Goal: Find specific page/section: Find specific page/section

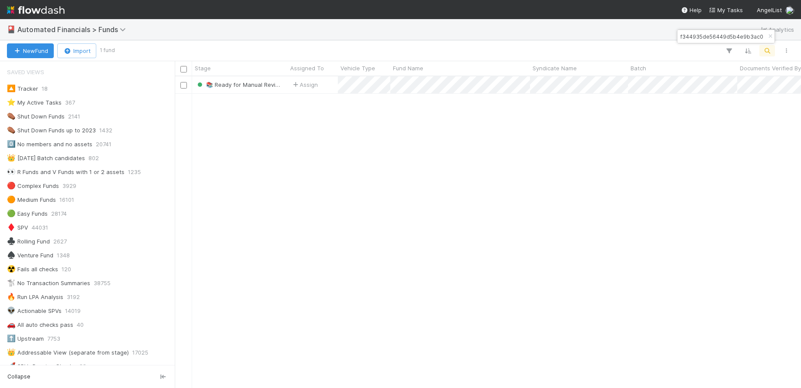
scroll to position [305, 620]
click at [769, 35] on icon "button" at bounding box center [770, 36] width 9 height 5
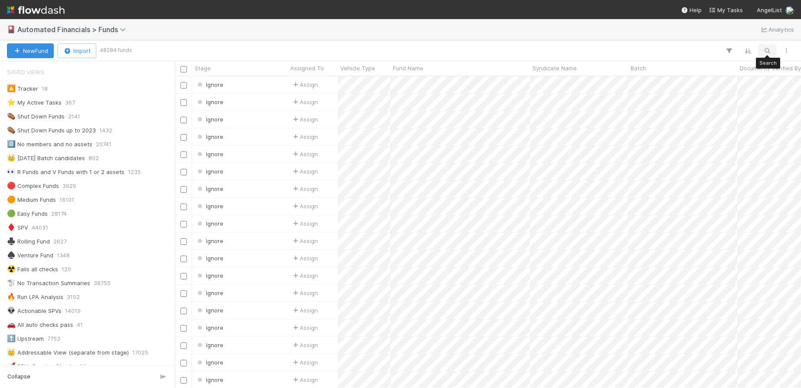
click at [772, 53] on button "button" at bounding box center [768, 50] width 16 height 11
click at [719, 37] on input at bounding box center [722, 36] width 87 height 10
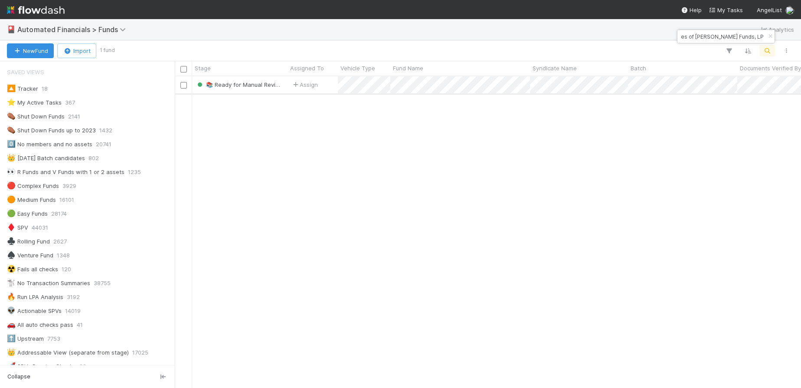
type input "LE-1101 Gaingels Fund I, a series of [PERSON_NAME] Funds, LP"
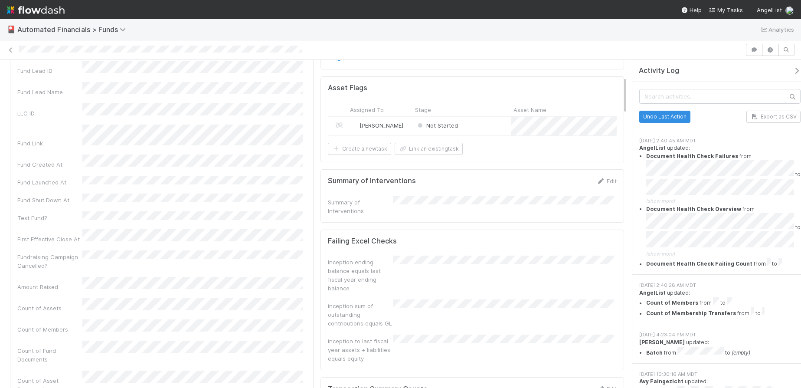
scroll to position [13, 0]
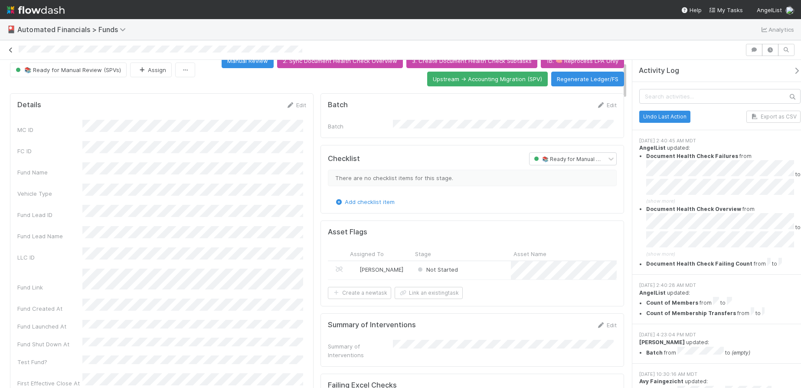
click at [11, 51] on icon at bounding box center [11, 50] width 9 height 6
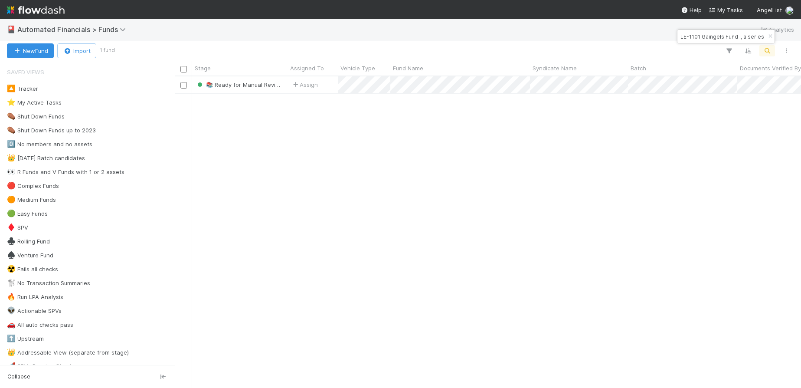
scroll to position [305, 620]
click at [769, 38] on icon "button" at bounding box center [770, 36] width 9 height 5
click at [767, 51] on icon "button" at bounding box center [767, 51] width 9 height 8
type input "LE-1101 Fund I AL, a series of [PERSON_NAME] Funds, LP"
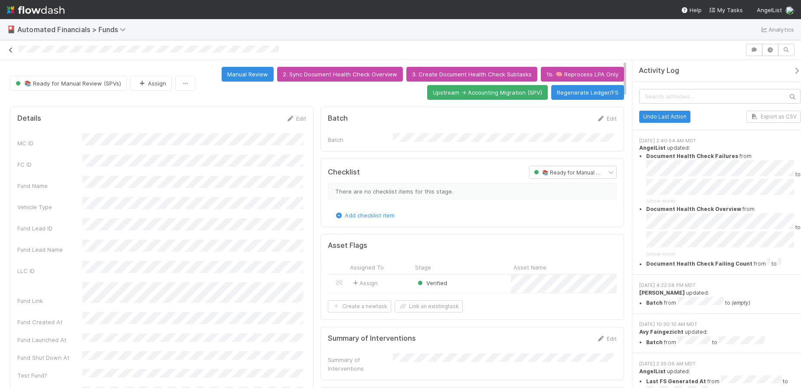
click at [11, 51] on icon at bounding box center [11, 50] width 9 height 6
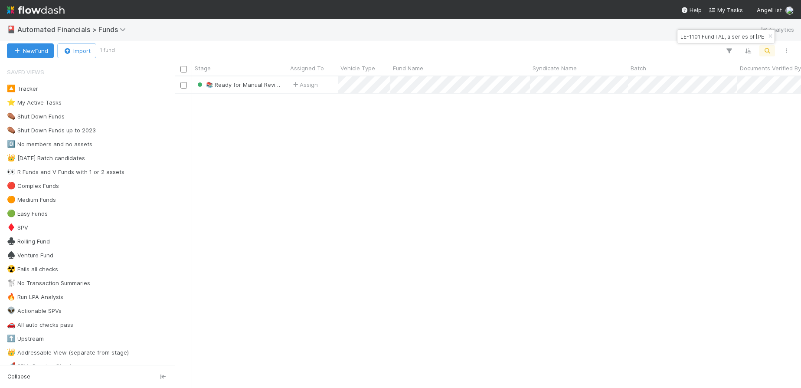
scroll to position [305, 620]
click at [770, 37] on icon "button" at bounding box center [770, 36] width 9 height 5
click at [767, 50] on icon "button" at bounding box center [767, 51] width 9 height 8
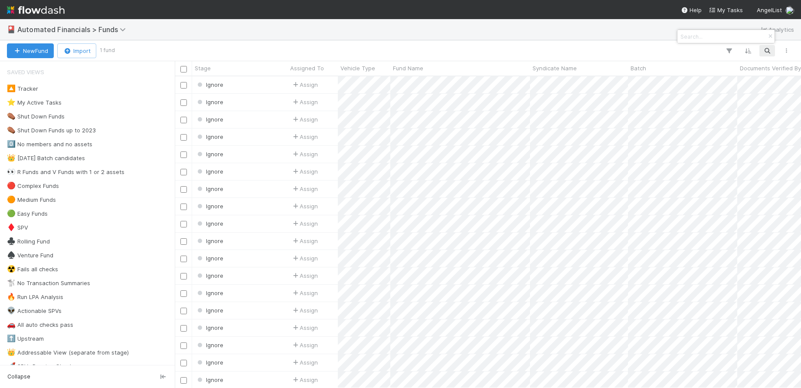
click at [706, 34] on input at bounding box center [722, 36] width 87 height 10
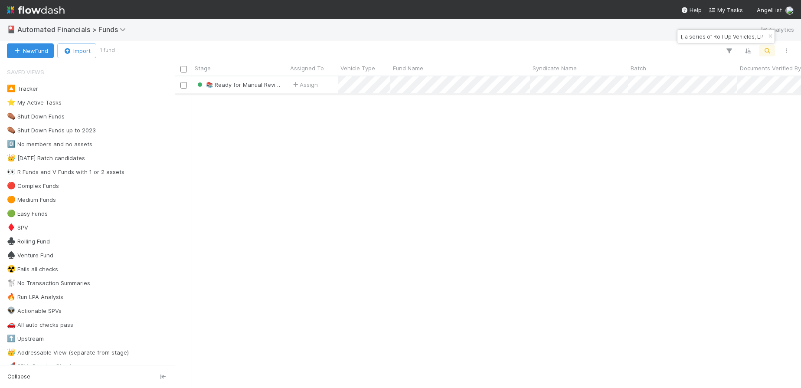
type input "PA77 Fund I, a series of Roll Up Vehicles, LP"
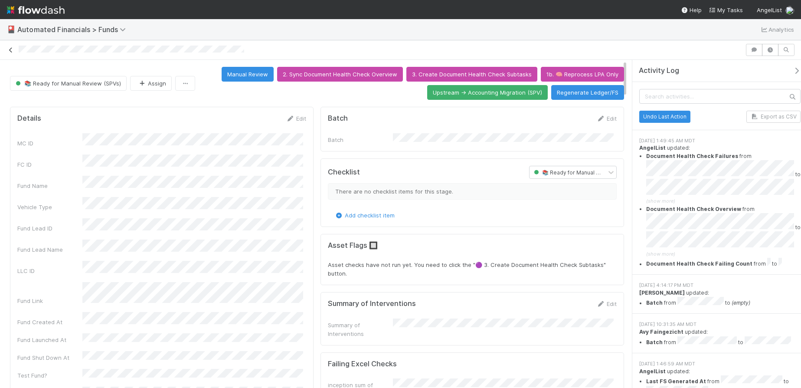
click at [12, 51] on icon at bounding box center [11, 50] width 9 height 6
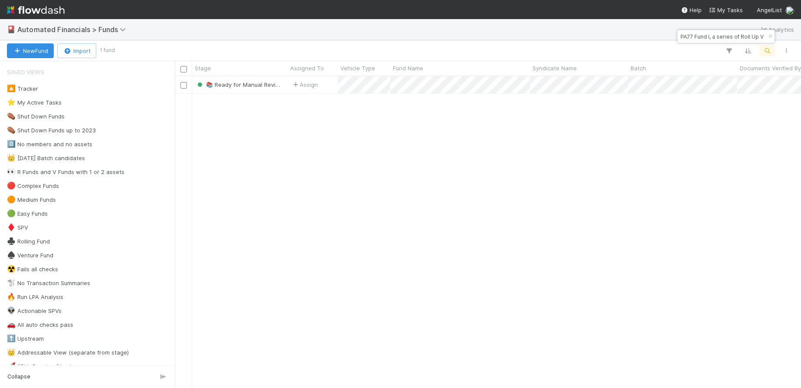
scroll to position [305, 620]
click at [771, 37] on icon "button" at bounding box center [770, 36] width 9 height 5
click at [771, 37] on div "🎴 Automated Financials > Funds Analytics" at bounding box center [400, 29] width 801 height 21
click at [768, 50] on icon "button" at bounding box center [767, 51] width 9 height 8
type input "AL Fund I, a series of [PERSON_NAME] Operator's Investments, LP"
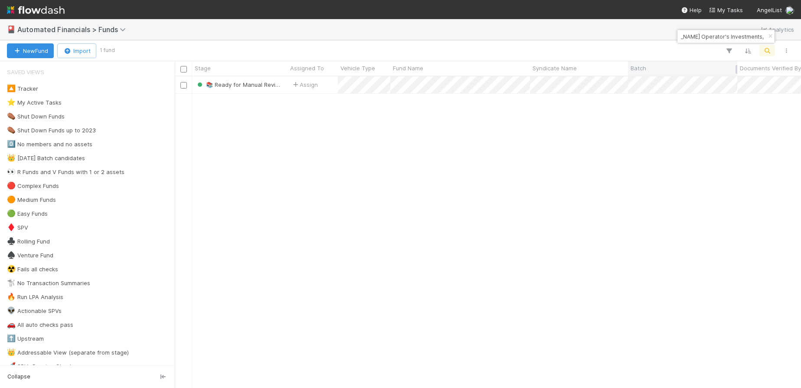
scroll to position [0, 0]
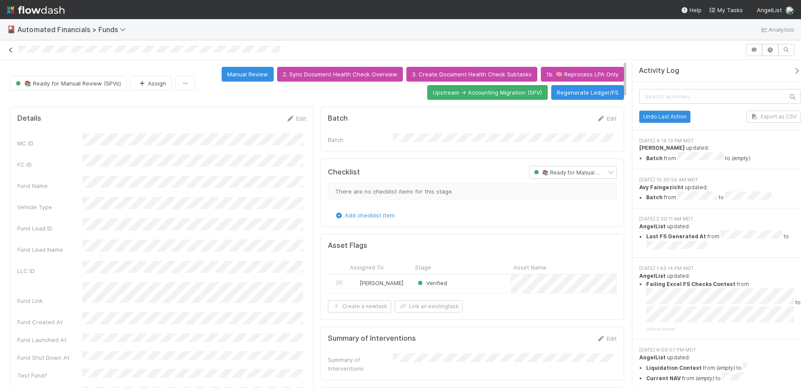
click at [11, 50] on icon at bounding box center [11, 50] width 9 height 6
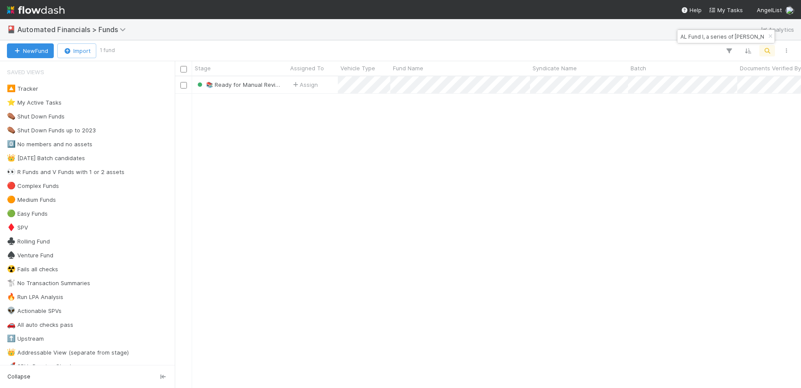
scroll to position [305, 620]
click at [771, 38] on icon "button" at bounding box center [770, 36] width 9 height 5
click at [769, 53] on icon "button" at bounding box center [767, 51] width 9 height 8
click at [712, 38] on input at bounding box center [722, 36] width 87 height 10
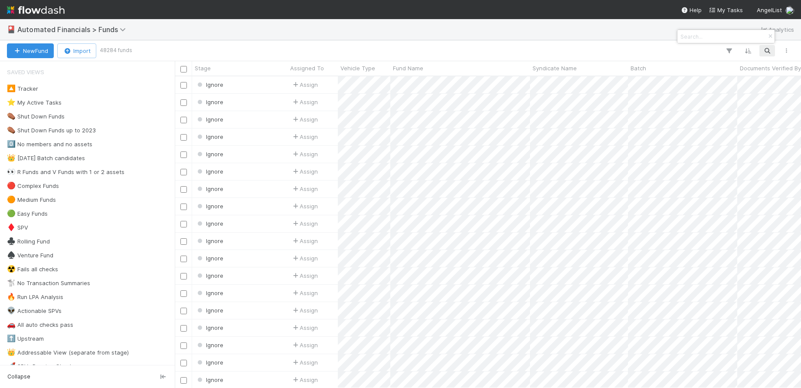
click at [712, 38] on input at bounding box center [722, 36] width 87 height 10
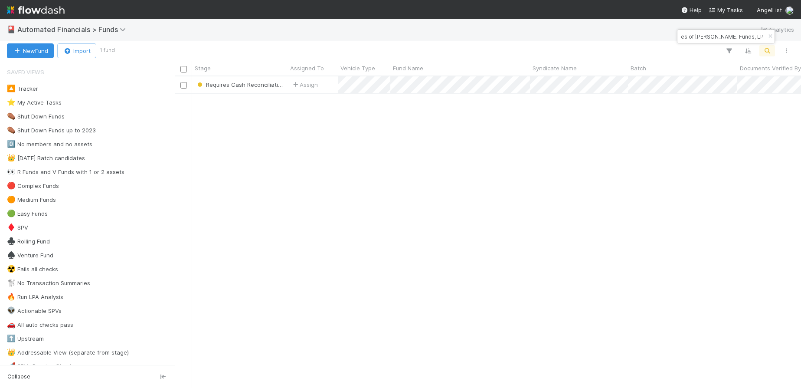
type input "SO-1001 Gaingels Fund I, a series of [PERSON_NAME] Funds, LP"
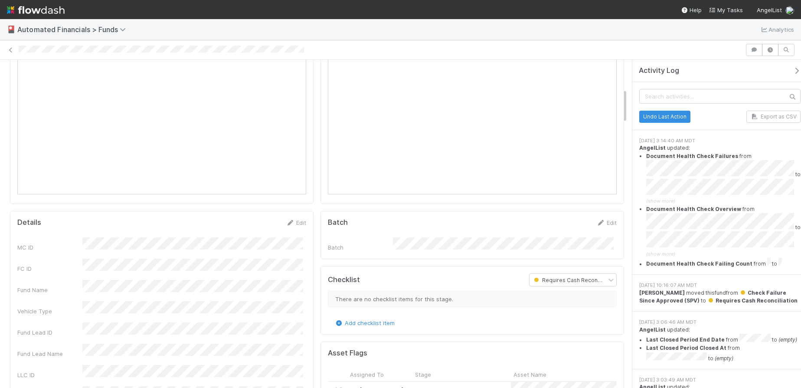
scroll to position [273, 0]
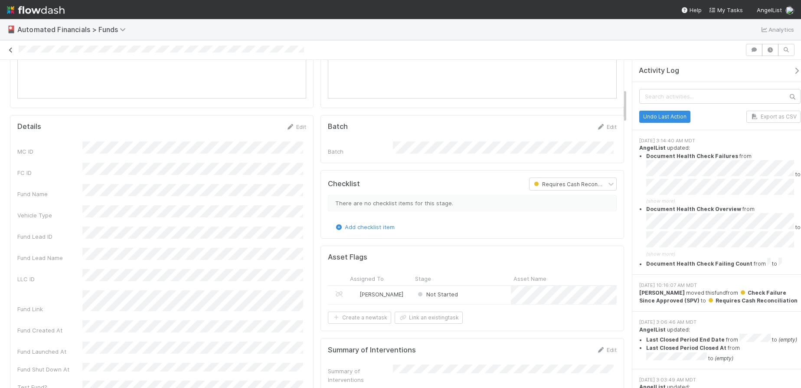
click at [9, 50] on icon at bounding box center [11, 50] width 9 height 6
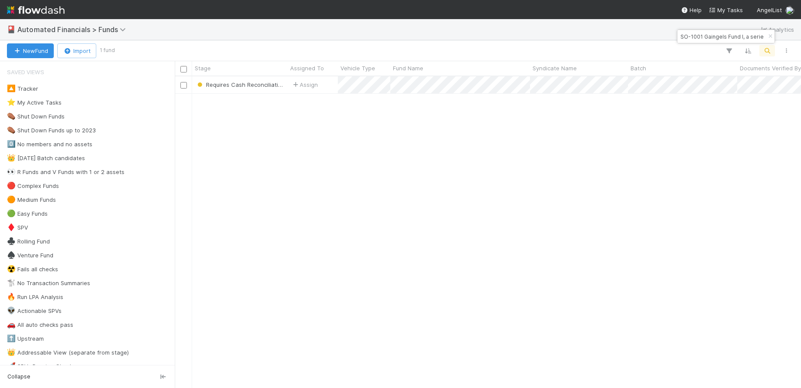
scroll to position [305, 620]
click at [771, 37] on icon "button" at bounding box center [770, 36] width 9 height 5
click at [769, 45] on div "Search" at bounding box center [768, 50] width 16 height 11
click at [764, 49] on icon "button" at bounding box center [767, 51] width 9 height 8
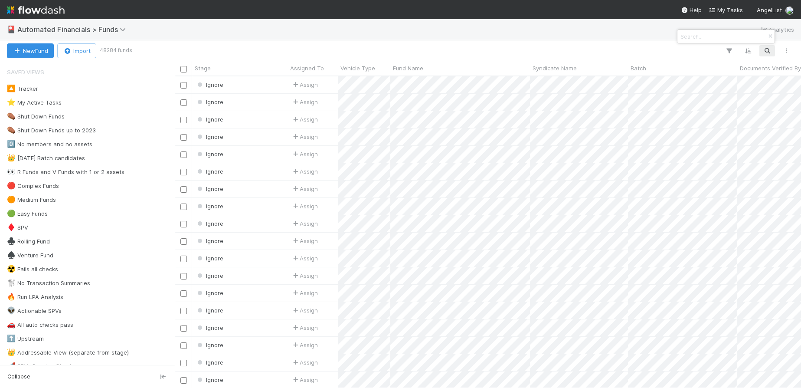
paste input "IN Fund IV, a series of [PERSON_NAME] [PERSON_NAME] Ventures, LP"
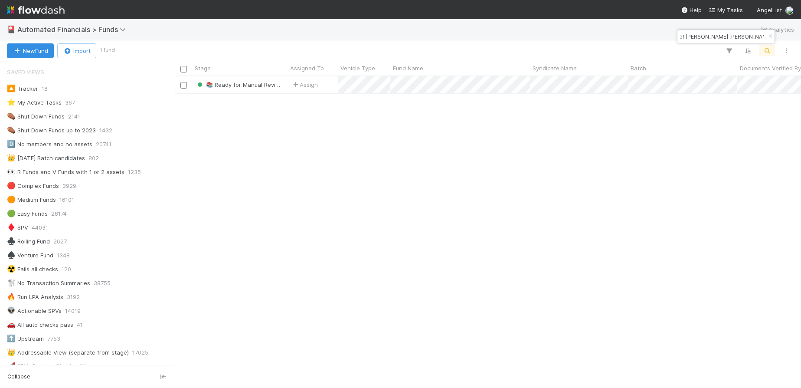
type input "IN Fund IV, a series of [PERSON_NAME] [PERSON_NAME] Ventures, LP"
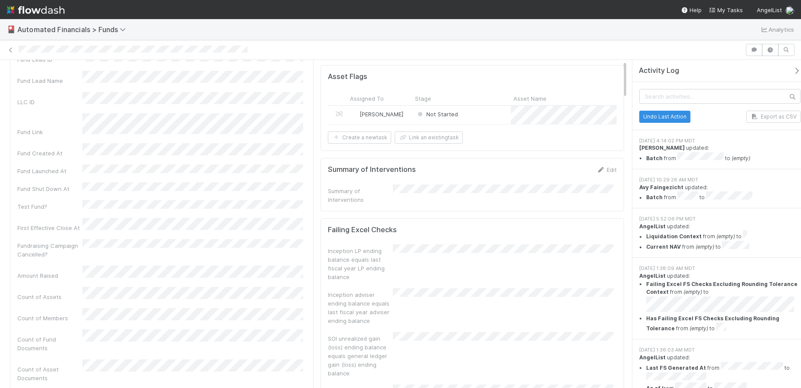
scroll to position [4, 0]
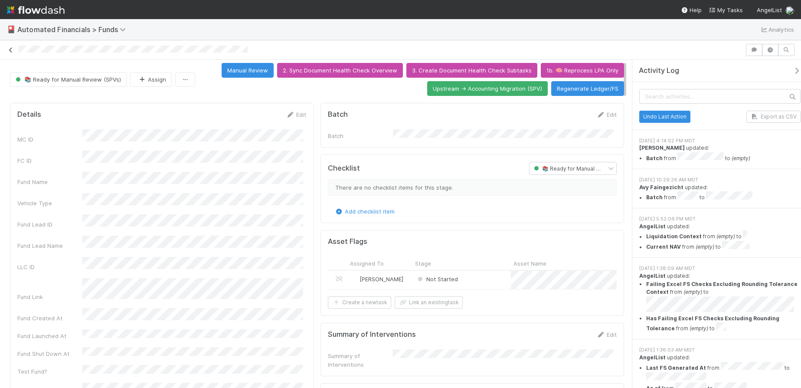
click at [10, 51] on icon at bounding box center [11, 50] width 9 height 6
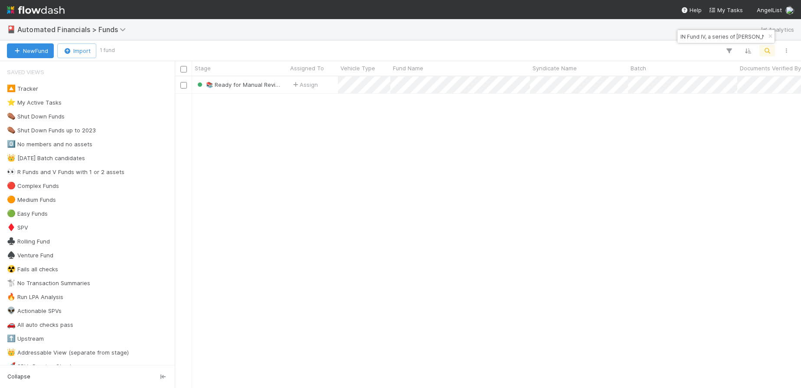
scroll to position [305, 620]
click at [773, 36] on icon "button" at bounding box center [770, 36] width 9 height 5
click at [768, 52] on icon "button" at bounding box center [767, 51] width 9 height 8
type input "TR-1223 Fund II, a series of DVC, LP"
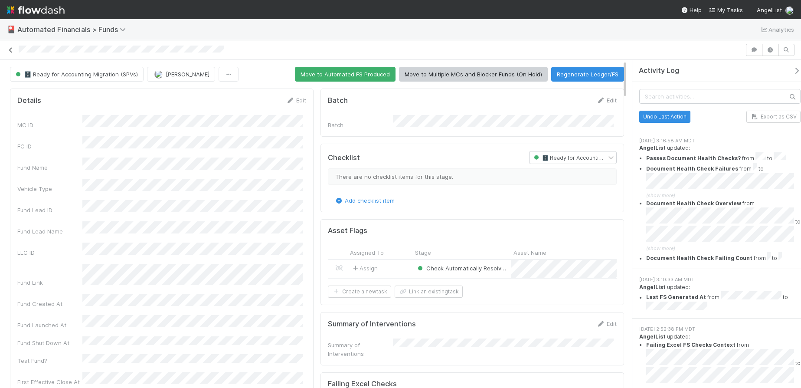
click at [10, 50] on icon at bounding box center [11, 50] width 9 height 6
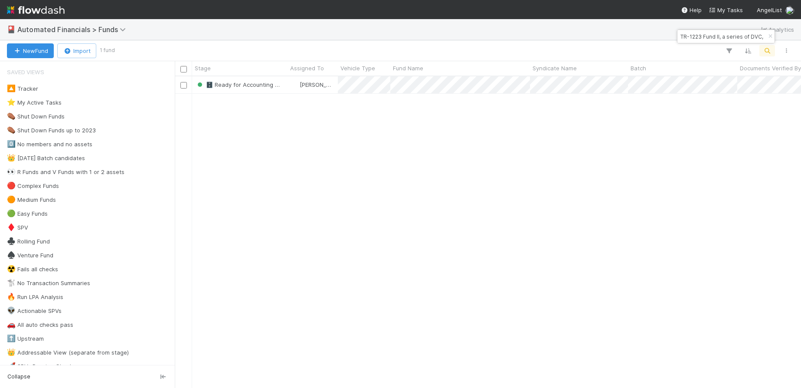
scroll to position [305, 620]
click at [771, 38] on icon "button" at bounding box center [770, 36] width 9 height 5
click at [771, 52] on icon "button" at bounding box center [767, 51] width 9 height 8
type input "AngelList-Cify-10-Fund, a series of AngelList Omnibus, LLC"
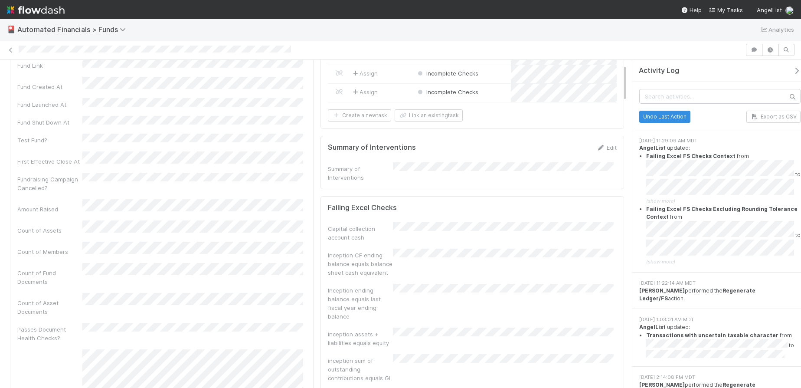
scroll to position [40, 0]
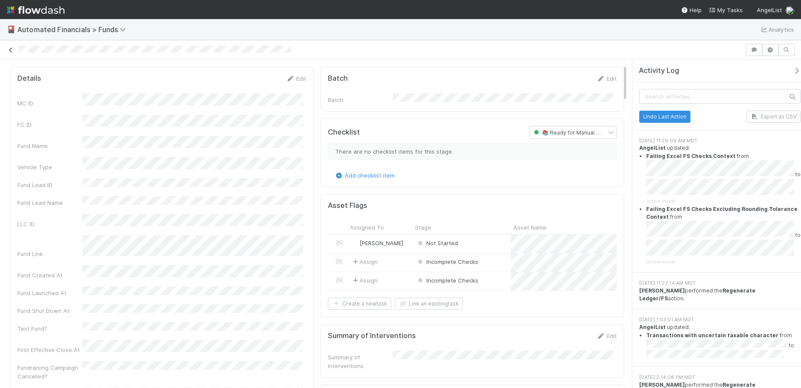
click at [9, 52] on icon at bounding box center [11, 50] width 9 height 6
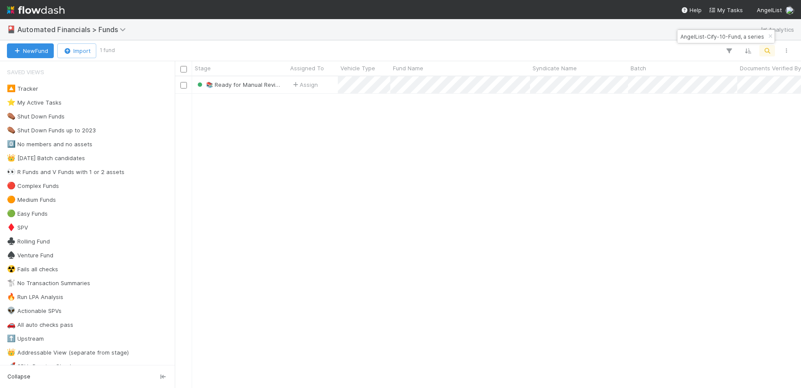
scroll to position [305, 620]
click at [773, 32] on button "button" at bounding box center [771, 36] width 10 height 10
click at [769, 53] on icon "button" at bounding box center [767, 51] width 9 height 8
type input "AngelList-Tics-Fund, a series of AngelList Omnibus, LLC"
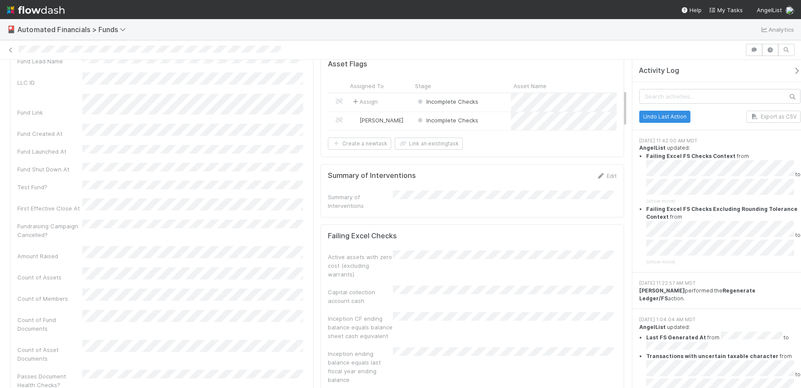
scroll to position [102, 0]
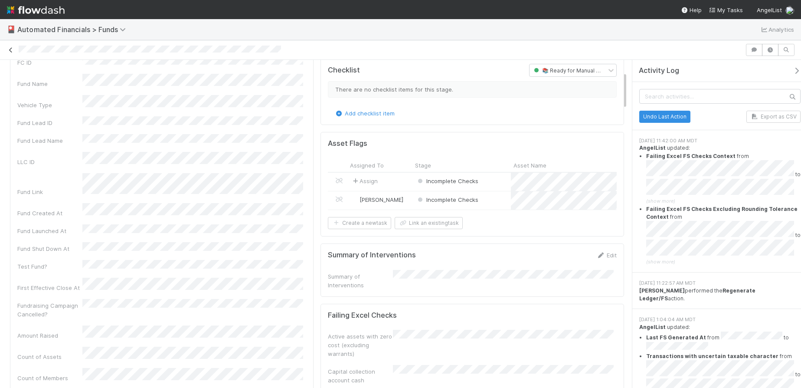
click at [11, 49] on icon at bounding box center [11, 50] width 9 height 6
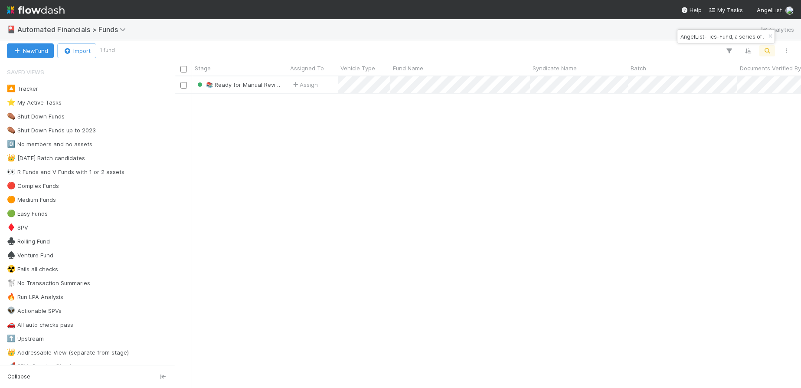
scroll to position [305, 620]
click at [768, 35] on icon "button" at bounding box center [770, 36] width 9 height 5
click at [772, 49] on icon "button" at bounding box center [767, 51] width 9 height 8
type input "68e2151d8ee247f088a1320d28b92920"
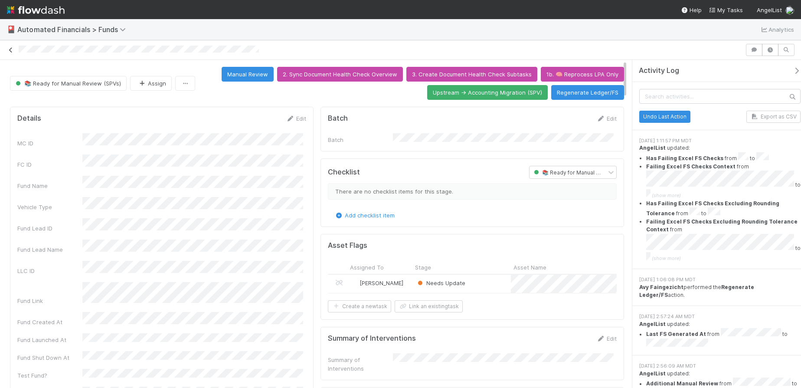
click at [8, 50] on icon at bounding box center [11, 50] width 9 height 6
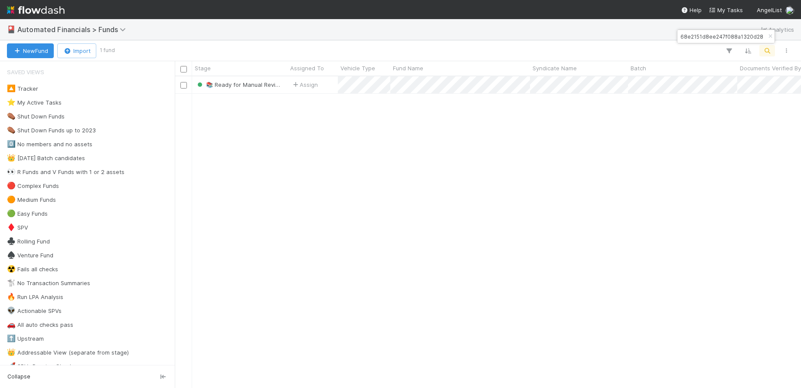
scroll to position [305, 620]
click at [769, 37] on icon "button" at bounding box center [770, 36] width 9 height 5
click at [768, 49] on icon "button" at bounding box center [767, 51] width 9 height 8
type input "f344935de56449d5b4e9b3ac087bc91b"
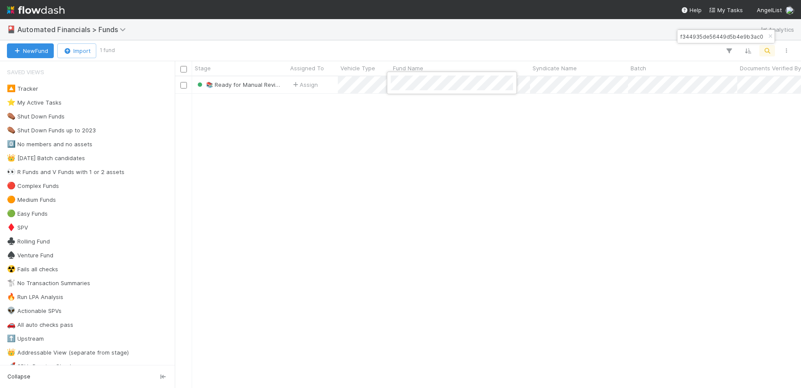
click at [360, 88] on div at bounding box center [400, 194] width 801 height 388
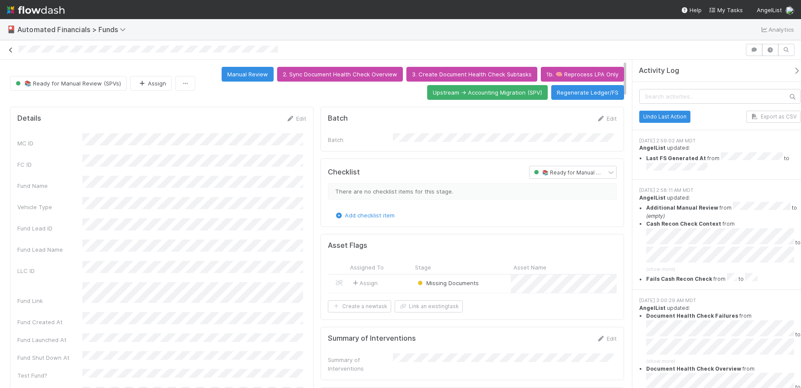
click at [9, 50] on icon at bounding box center [11, 50] width 9 height 6
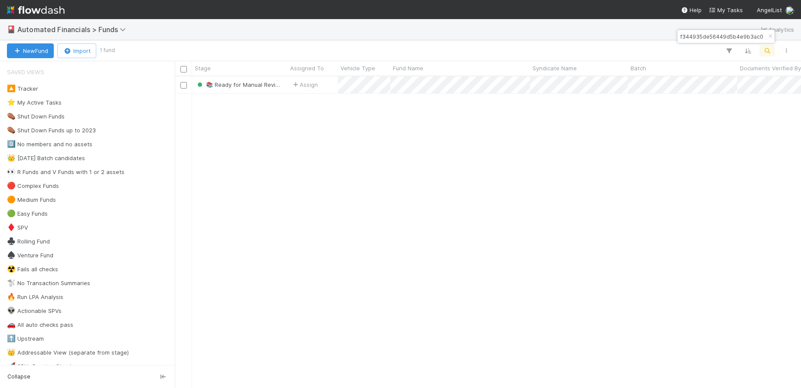
scroll to position [305, 620]
click at [771, 37] on icon "button" at bounding box center [770, 36] width 9 height 5
click at [769, 47] on button "button" at bounding box center [768, 50] width 16 height 11
type input "37978ac9377b47de91dde25a45c02a8b"
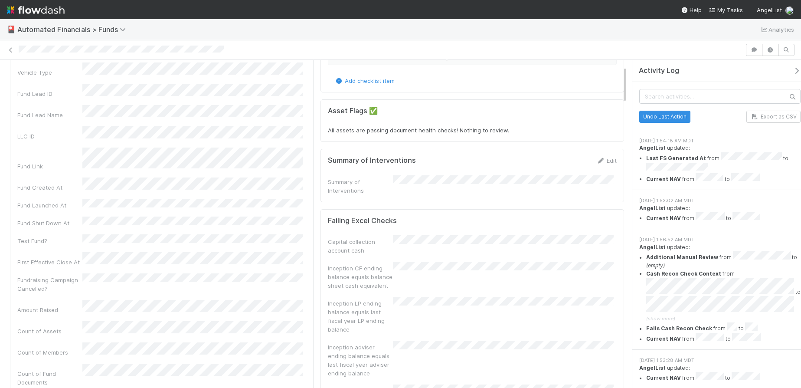
scroll to position [55, 0]
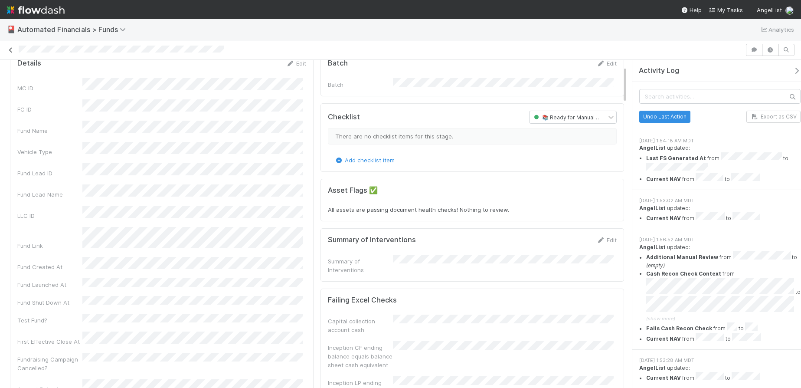
click at [11, 52] on icon at bounding box center [11, 50] width 9 height 6
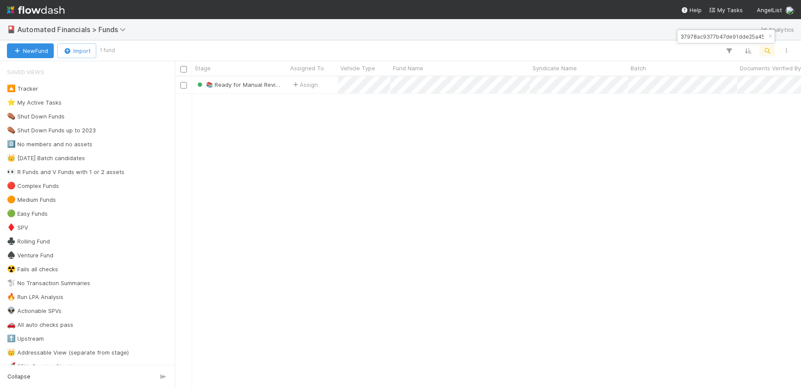
scroll to position [305, 620]
click at [771, 36] on icon "button" at bounding box center [770, 36] width 9 height 5
click at [767, 49] on icon "button" at bounding box center [767, 51] width 9 height 8
type input "db62ad10604b49a78a1b991d57911400"
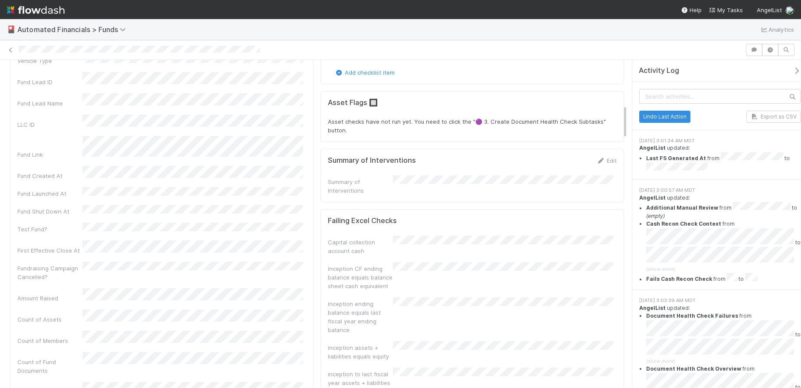
scroll to position [429, 0]
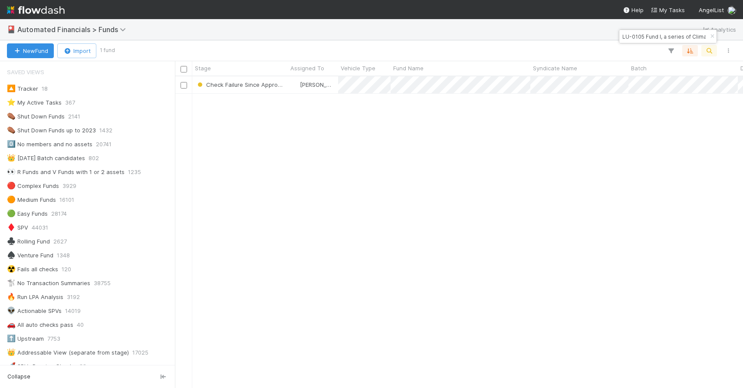
scroll to position [571, 0]
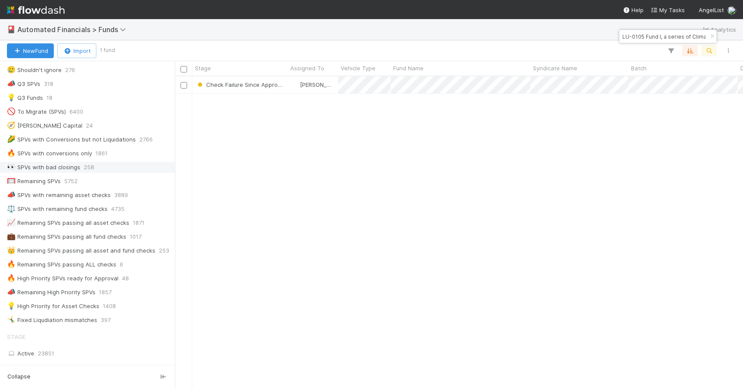
scroll to position [576, 0]
